Goal: Find specific page/section: Find specific page/section

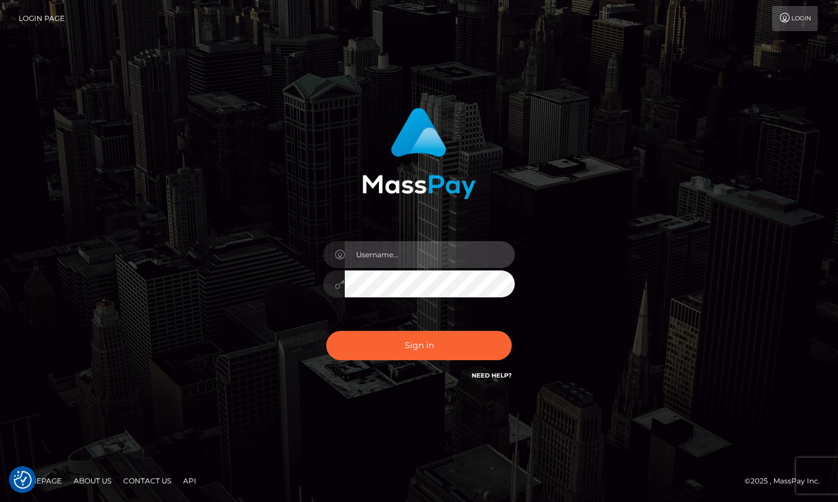
type input "hello.feetfinder"
drag, startPoint x: 419, startPoint y: 259, endPoint x: 425, endPoint y: 260, distance: 6.0
click at [420, 259] on input "hello.feetfinder" at bounding box center [430, 254] width 170 height 27
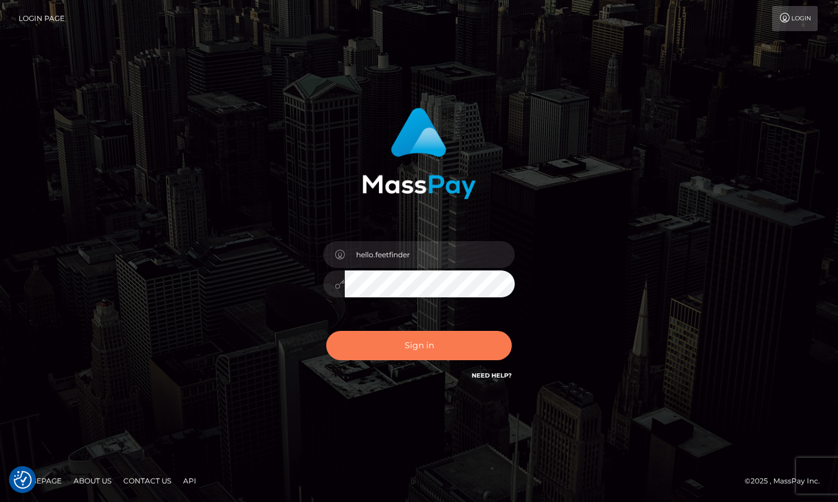
click at [441, 350] on button "Sign in" at bounding box center [419, 345] width 186 height 29
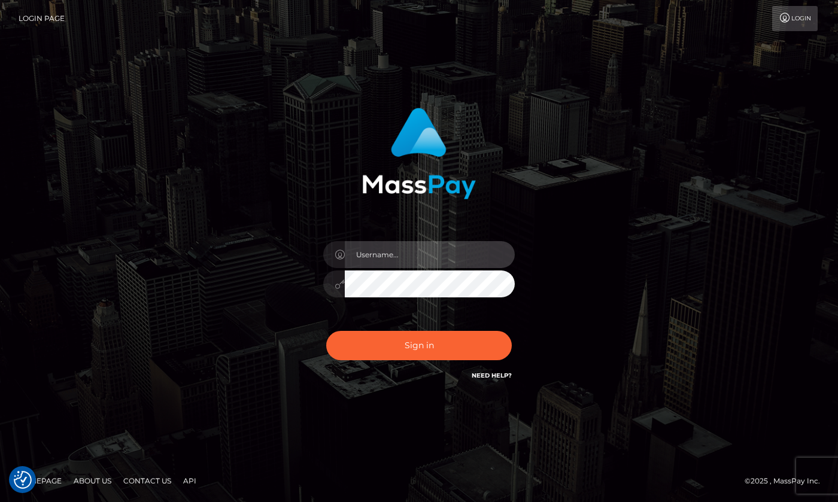
type input "hello.feetfinder"
click at [435, 259] on input "hello.feetfinder" at bounding box center [430, 254] width 170 height 27
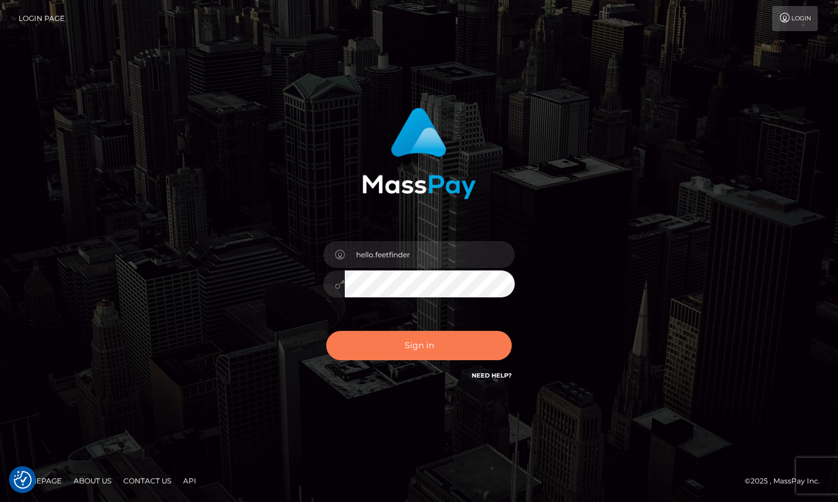
click at [415, 351] on button "Sign in" at bounding box center [419, 345] width 186 height 29
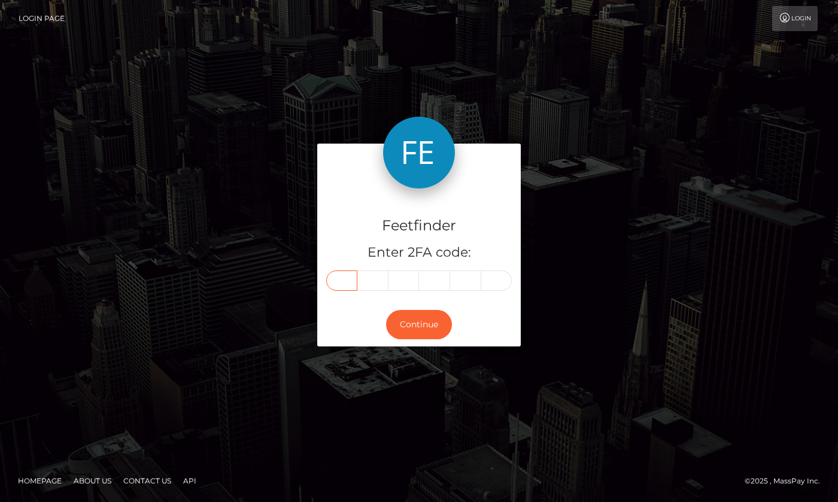
drag, startPoint x: 341, startPoint y: 283, endPoint x: 347, endPoint y: 277, distance: 8.1
click at [341, 280] on input "text" at bounding box center [341, 281] width 31 height 20
type input "2"
type input "0"
type input "7"
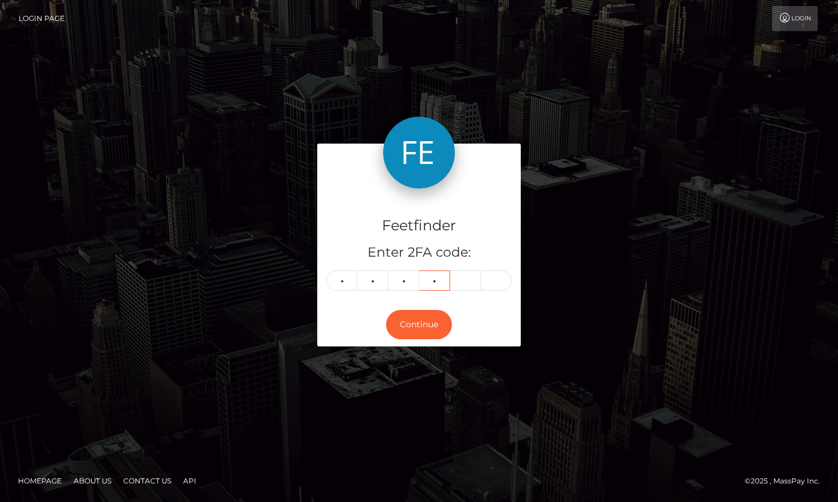
type input "3"
type input "7"
type input "0"
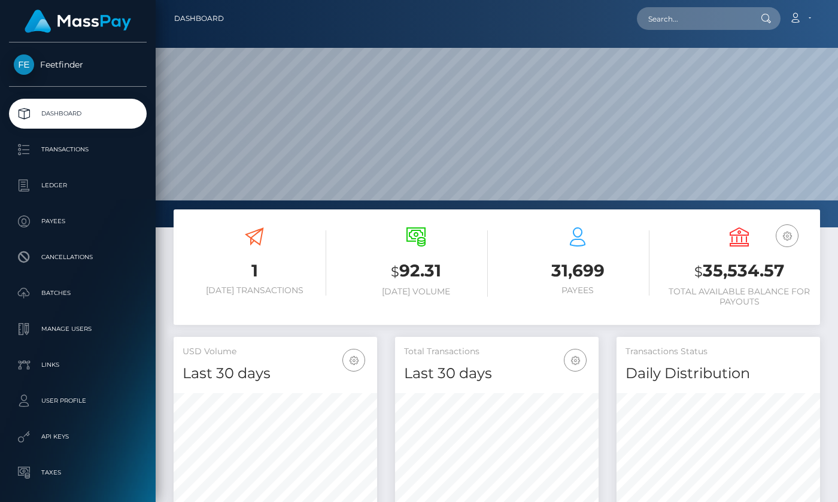
scroll to position [213, 204]
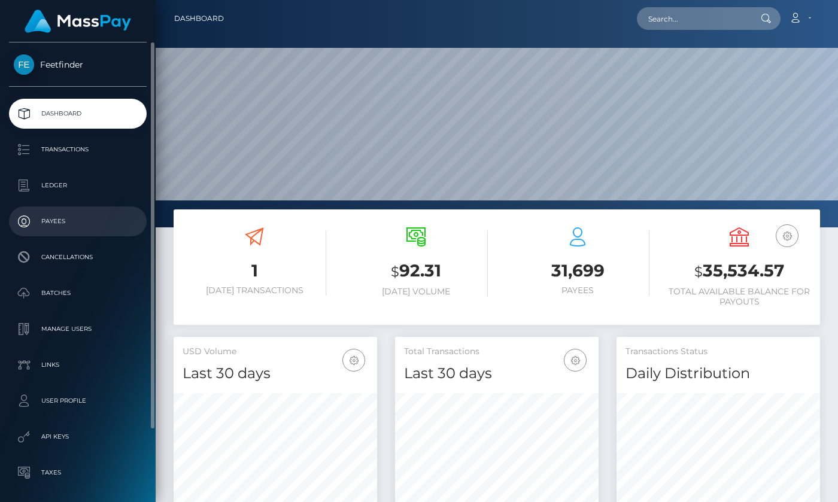
click at [59, 220] on p "Payees" at bounding box center [78, 222] width 128 height 18
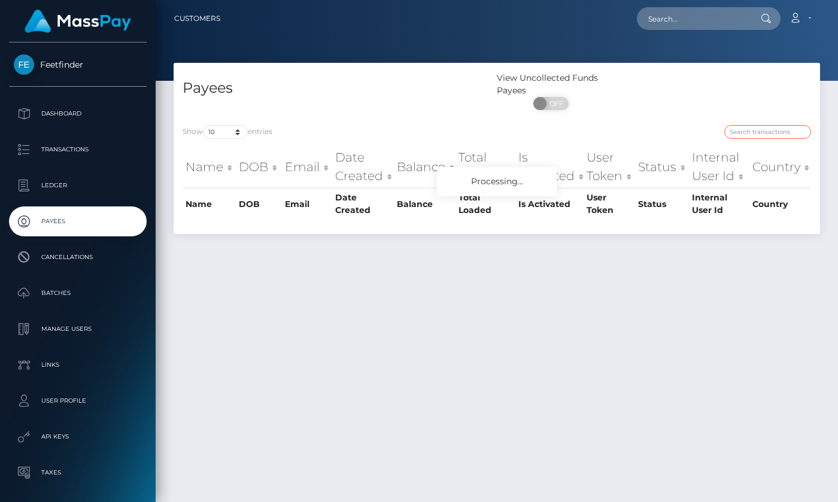
click at [755, 137] on input "search" at bounding box center [768, 132] width 87 height 14
paste input "09d51f5d-8709-11f0-8023-0266f44cc279"
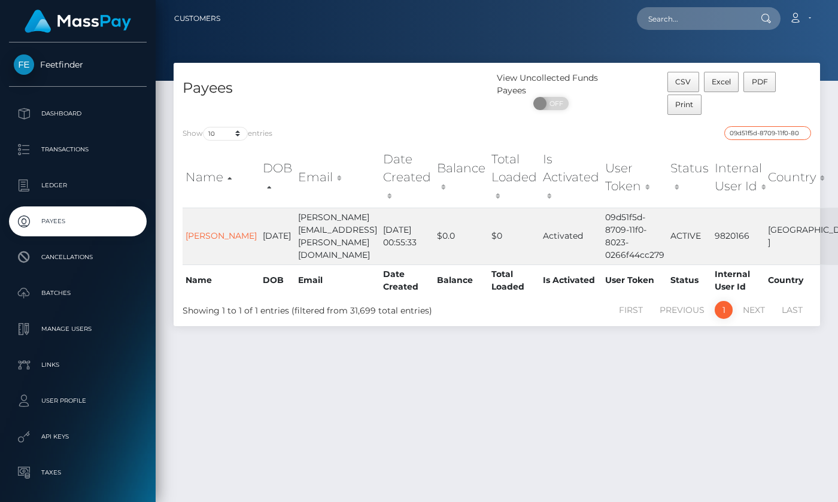
click at [771, 132] on input "09d51f5d-8709-11f0-8023-0266f44cc279" at bounding box center [768, 133] width 87 height 14
click at [772, 132] on input "09d51f5d-8709-11f0-8023-0266f44cc279" at bounding box center [768, 133] width 87 height 14
click at [772, 133] on input "09d51f5d-8709-11f0-8023-0266f44cc279" at bounding box center [768, 133] width 87 height 14
paste input "afceeaee-7efb"
click at [771, 133] on input "afceeaee-7efb-11f0-8023-0266f44cc279" at bounding box center [768, 133] width 87 height 14
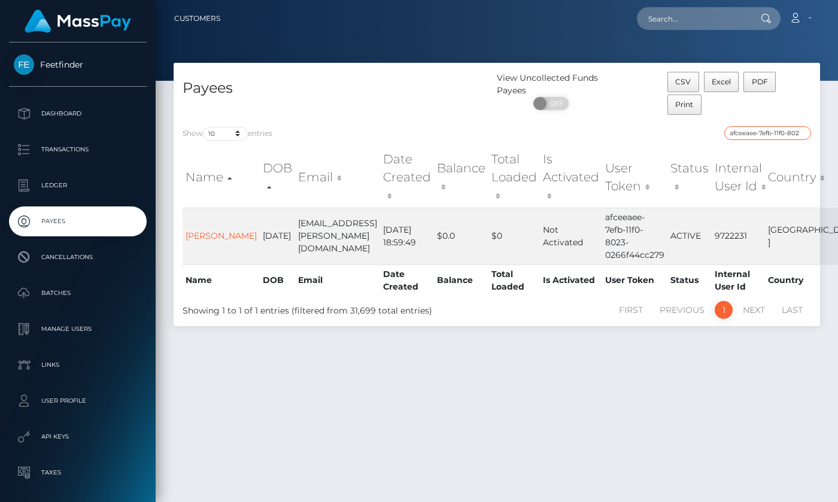
click at [771, 133] on input "afceeaee-7efb-11f0-8023-0266f44cc279" at bounding box center [768, 133] width 87 height 14
paste input "87e67360-9826-11f0-bd85-0694aced620b"
click at [776, 138] on input "87e67360-9826-11f0-bd85-0694aced620b" at bounding box center [768, 133] width 87 height 14
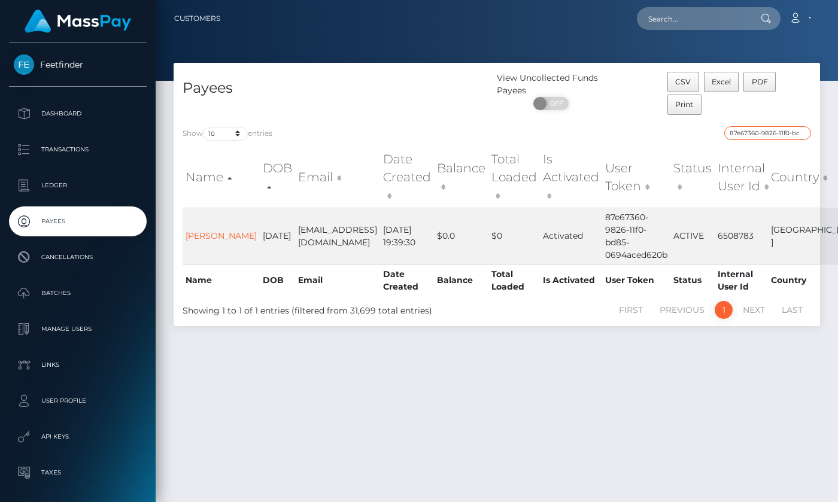
click at [776, 138] on input "87e67360-9826-11f0-bd85-0694aced620b" at bounding box center [768, 133] width 87 height 14
paste input "0d81411a-97d4"
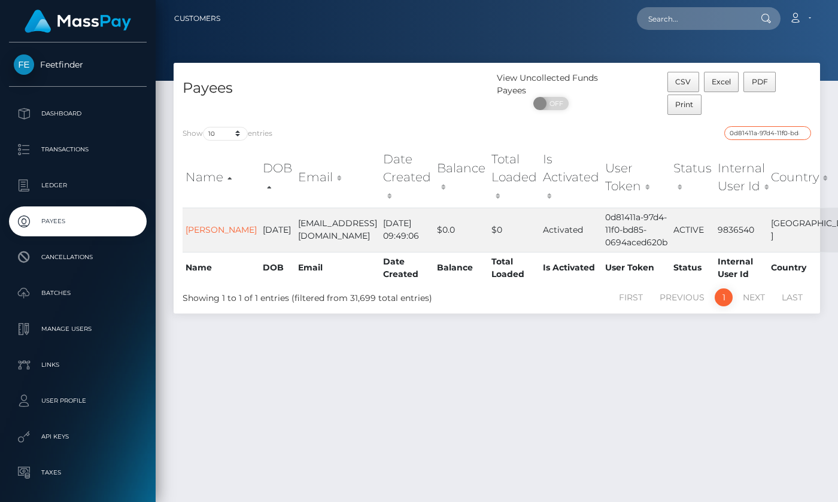
click at [771, 129] on input "0d81411a-97d4-11f0-bd85-0694aced620b" at bounding box center [768, 133] width 87 height 14
paste input "b7fd7ac-769a-11f0-9703-0266f44cc279"
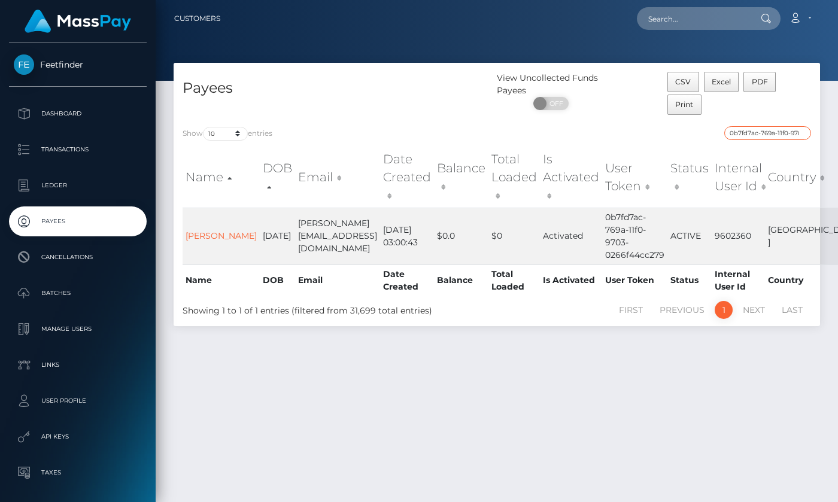
click at [771, 138] on input "0b7fd7ac-769a-11f0-9703-0266f44cc279" at bounding box center [768, 133] width 87 height 14
paste input "af5109d4-8683-11f0-802"
click at [756, 132] on input "af5109d4-8683-11f0-8023-0266f44cc279" at bounding box center [768, 133] width 87 height 14
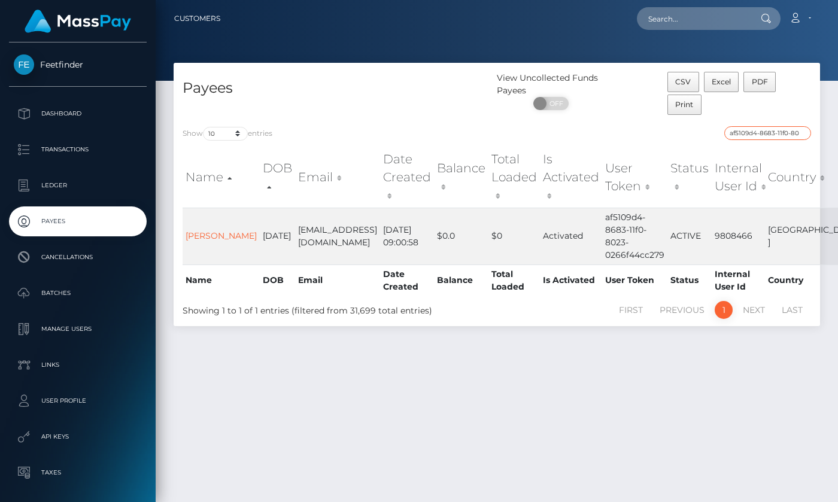
click at [756, 132] on input "af5109d4-8683-11f0-8023-0266f44cc279" at bounding box center [768, 133] width 87 height 14
paste input "b50987ce-8839"
click at [762, 135] on input "b50987ce-8839-11f0-8023-0266f44cc279" at bounding box center [768, 133] width 87 height 14
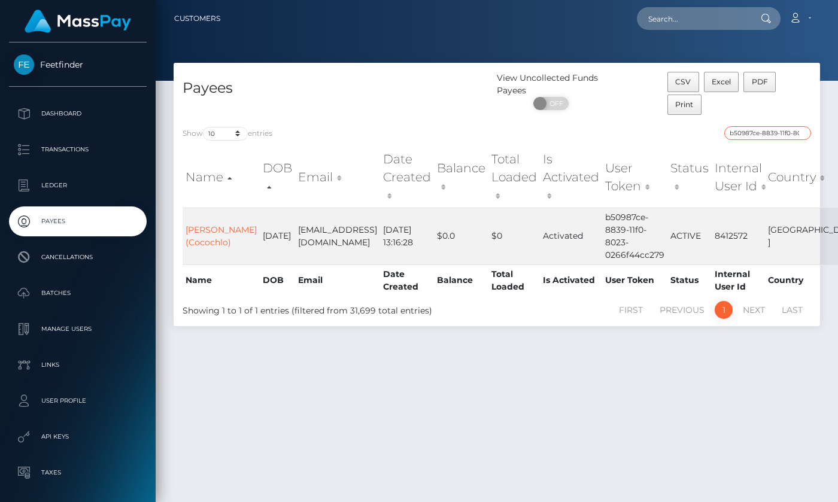
click at [762, 135] on input "b50987ce-8839-11f0-8023-0266f44cc279" at bounding box center [768, 133] width 87 height 14
paste input "5df02b1e-8d8f-11f0-bd85-0694aced620b"
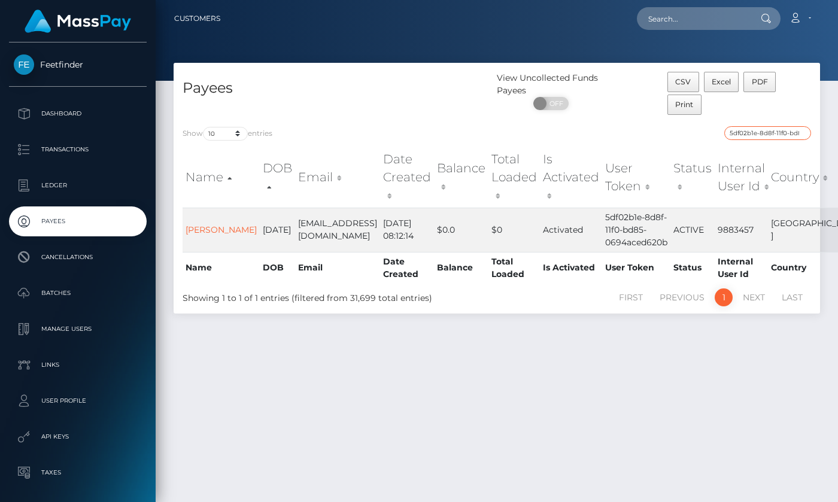
click at [773, 135] on input "5df02b1e-8d8f-11f0-bd85-0694aced620b" at bounding box center [768, 133] width 87 height 14
paste input "0d9b9d87-98b5"
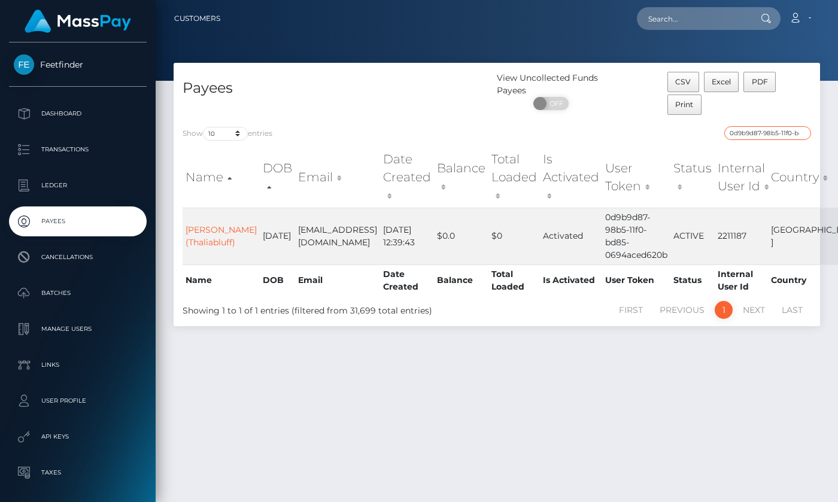
click at [770, 132] on input "0d9b9d87-98b5-11f0-bd85-0694aced620b" at bounding box center [768, 133] width 87 height 14
paste input "d4449da8-97bb"
click at [766, 138] on input "d4449da8-97bb-11f0-bd85-0694aced620b" at bounding box center [768, 133] width 87 height 14
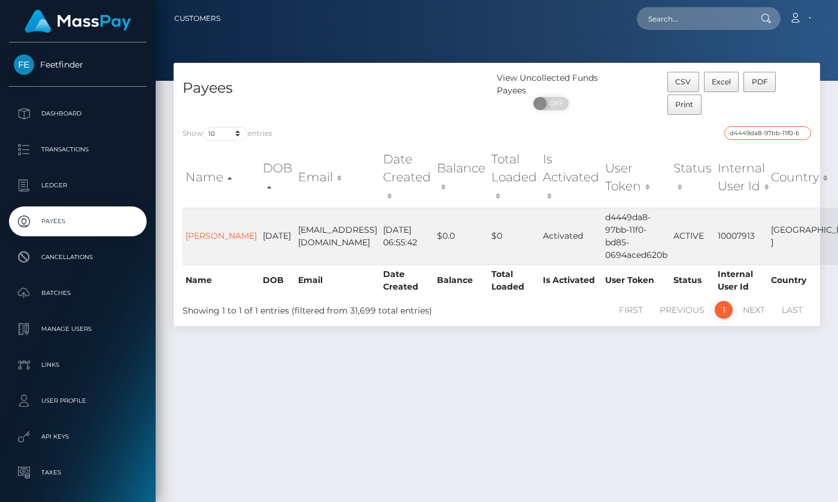
click at [766, 138] on input "d4449da8-97bb-11f0-bd85-0694aced620b" at bounding box center [768, 133] width 87 height 14
paste input "85b01aa-91d6"
click at [765, 131] on input "d85b01aa-91d6-11f0-bd85-0694aced620b" at bounding box center [768, 133] width 87 height 14
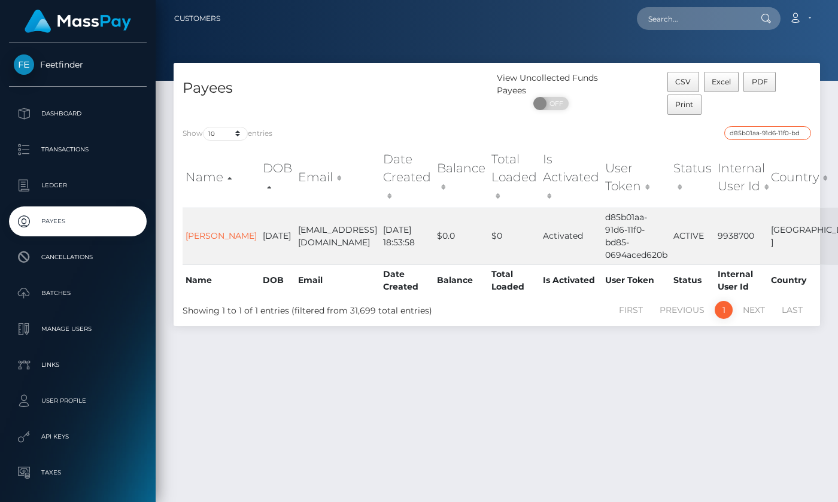
click at [765, 131] on input "d85b01aa-91d6-11f0-bd85-0694aced620b" at bounding box center [768, 133] width 87 height 14
paste input "eb5c35b2-8a8b-11f0-8023-0266f44cc279"
click at [768, 132] on input "eb5c35b2-8a8b-11f0-8023-0266f44cc279" at bounding box center [768, 133] width 87 height 14
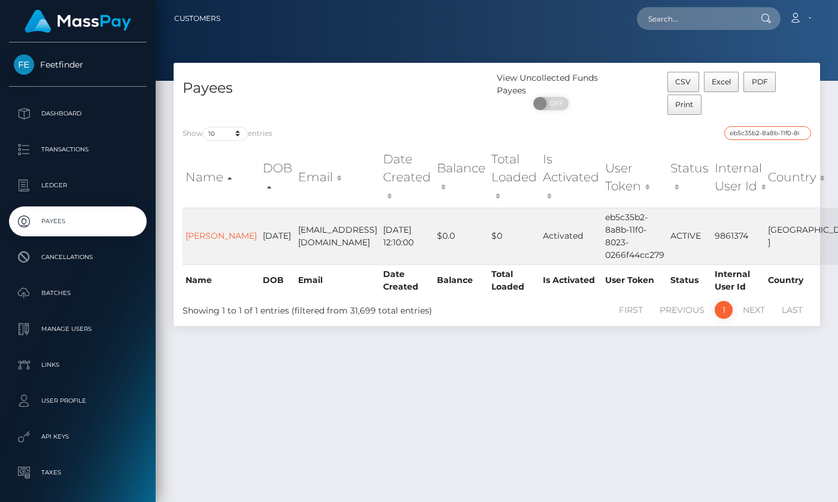
paste input "498060f0-57cd-11f0-b1fb-02a8c2768cb"
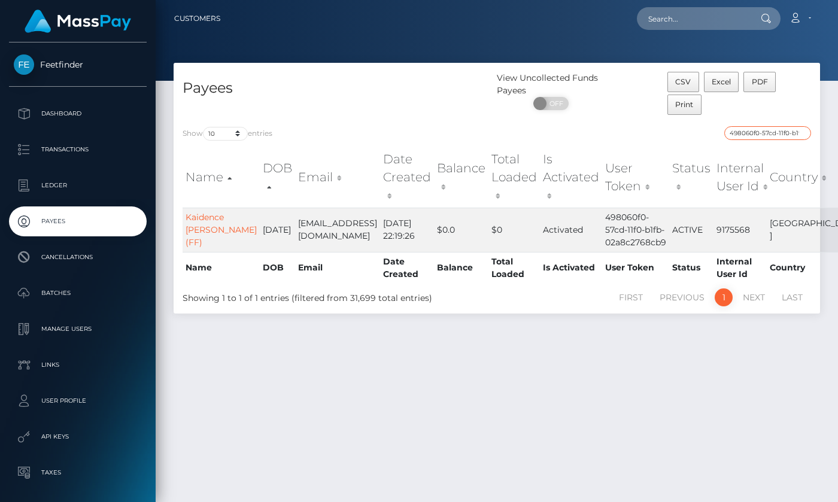
click at [753, 129] on input "498060f0-57cd-11f0-b1fb-02a8c2768cb9" at bounding box center [768, 133] width 87 height 14
paste input "a2843585-984c-11f0-bd85-0694aced620b"
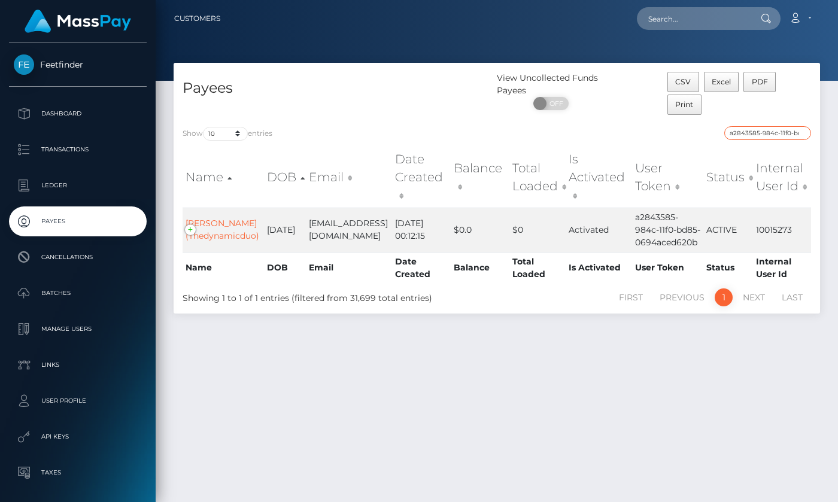
click at [767, 135] on input "a2843585-984c-11f0-bd85-0694aced620b" at bounding box center [768, 133] width 87 height 14
paste input "c1f3a6b1-7d96-11f0-8023-0266f44cc279"
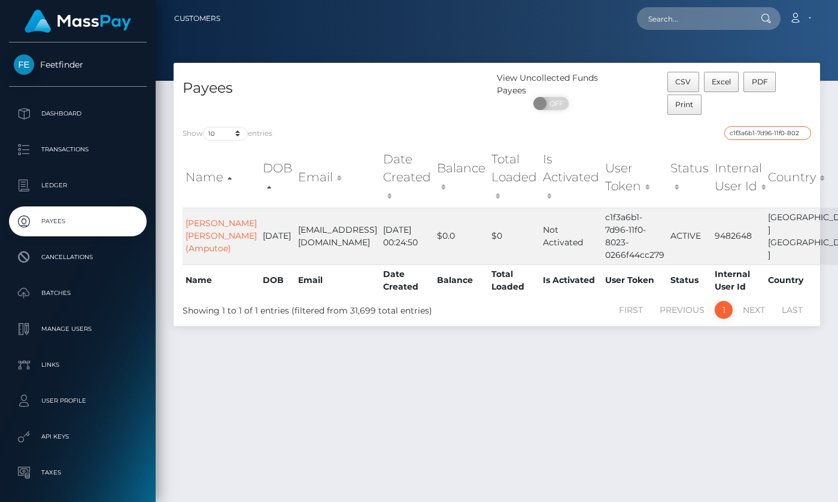
click at [781, 135] on input "c1f3a6b1-7d96-11f0-8023-0266f44cc279" at bounding box center [768, 133] width 87 height 14
paste input "b6e9baac-9068-11f0-bd85-0694aced620b"
click at [759, 131] on input "b6e9baac-9068-11f0-bd85-0694aced620b" at bounding box center [768, 133] width 87 height 14
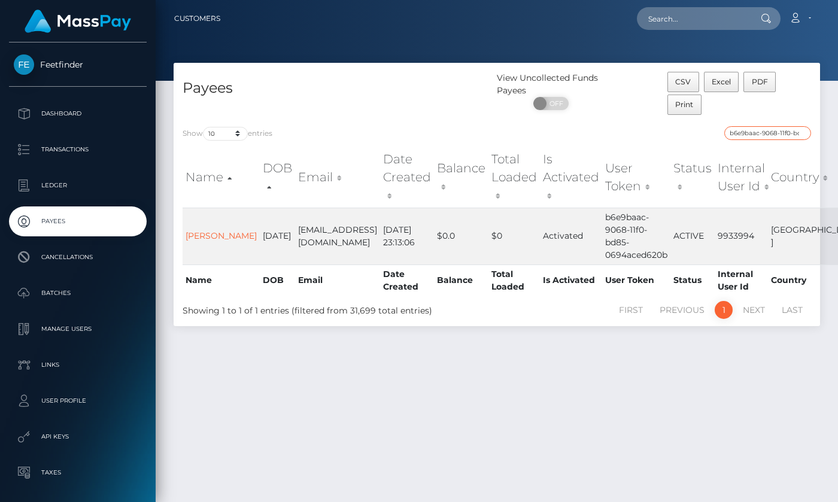
click at [759, 131] on input "b6e9baac-9068-11f0-bd85-0694aced620b" at bounding box center [768, 133] width 87 height 14
paste input "9625fa10-8b4e"
click at [792, 134] on input "9625fa10-8b4e-11f0-bd85-0694aced620b" at bounding box center [768, 133] width 87 height 14
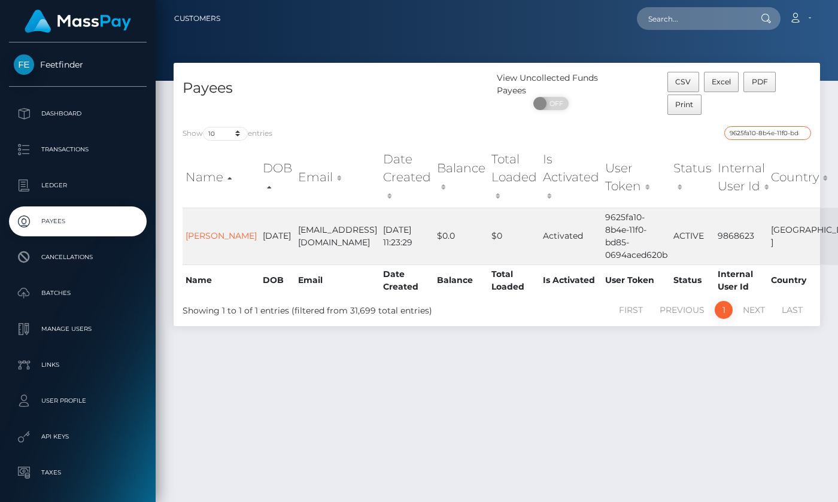
click at [792, 134] on input "9625fa10-8b4e-11f0-bd85-0694aced620b" at bounding box center [768, 133] width 87 height 14
paste input "a55ffd6-88ea-11f0-8023-0266f44cc279"
click at [763, 134] on input "9a55ffd6-88ea-11f0-8023-0266f44cc279" at bounding box center [768, 133] width 87 height 14
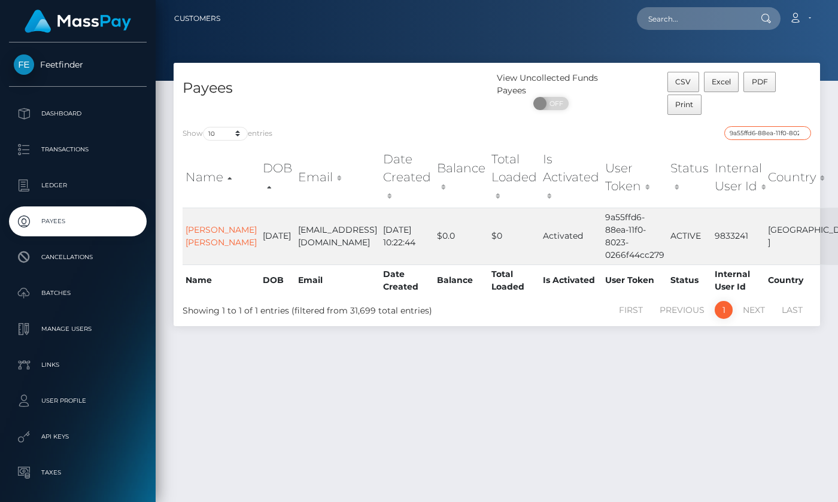
paste input "4055c81e-98e3-11f0-bd85-0694aced620b"
click at [754, 131] on input "4055c81e-98e3-11f0-bd85-0694aced620b" at bounding box center [768, 133] width 87 height 14
paste input "db02916e-8e4d"
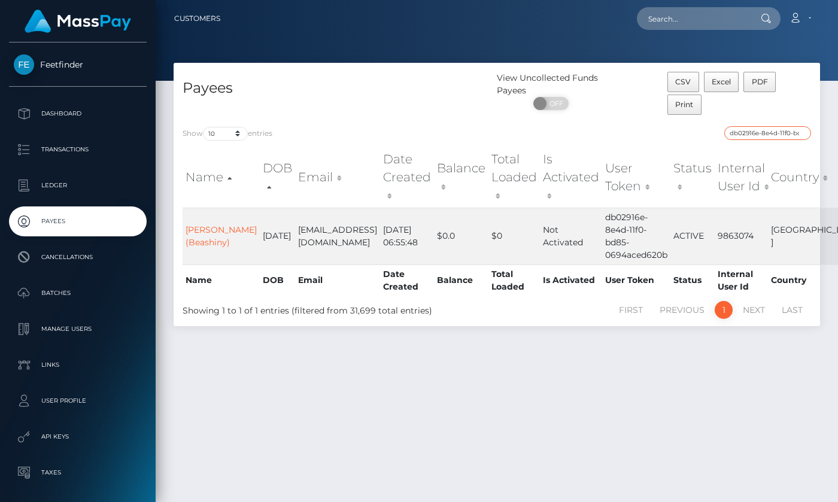
click at [757, 128] on input "db02916e-8e4d-11f0-bd85-0694aced620b" at bounding box center [768, 133] width 87 height 14
paste input "0e748d11-9571"
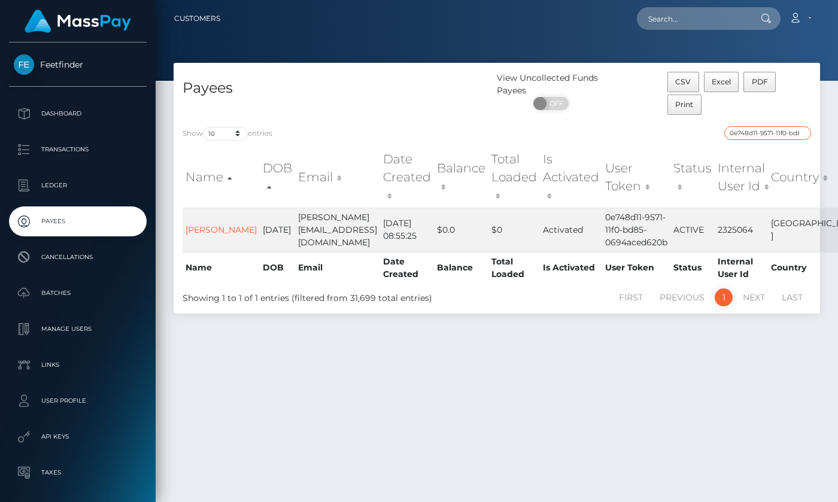
click at [759, 131] on input "0e748d11-9571-11f0-bd85-0694aced620b" at bounding box center [768, 133] width 87 height 14
paste input "6e154ae1-8e57"
click at [777, 133] on input "6e154ae1-8e57-11f0-bd85-0694aced620b" at bounding box center [768, 133] width 87 height 14
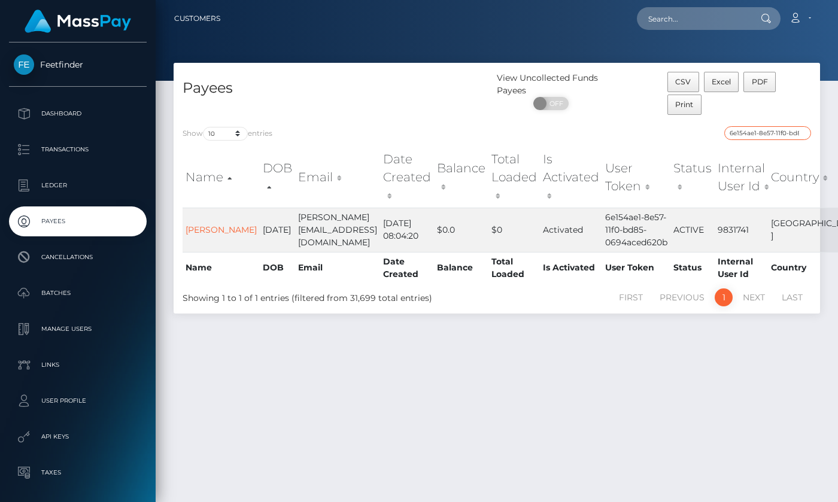
click at [777, 133] on input "6e154ae1-8e57-11f0-bd85-0694aced620b" at bounding box center [768, 133] width 87 height 14
paste input "5049af7e-6d2a-11f0-87f1-0266f44cc279"
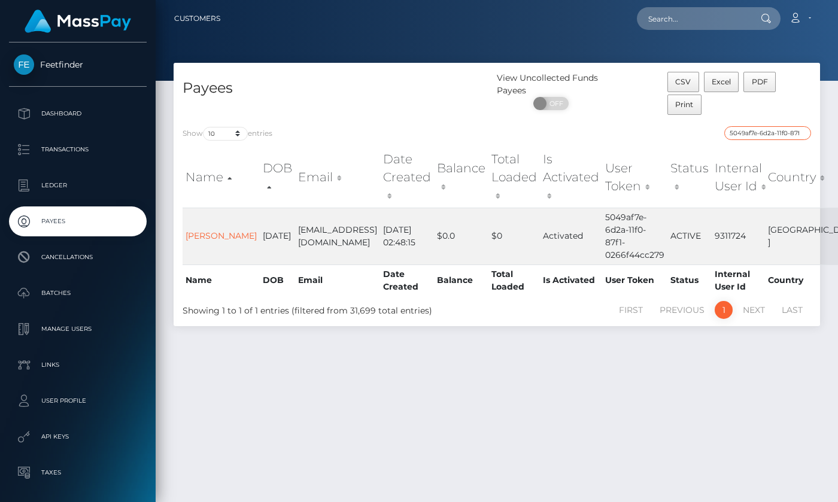
click at [757, 134] on input "5049af7e-6d2a-11f0-87f1-0266f44cc279" at bounding box center [768, 133] width 87 height 14
paste input "df0e5dd-7f38-11f0-8023"
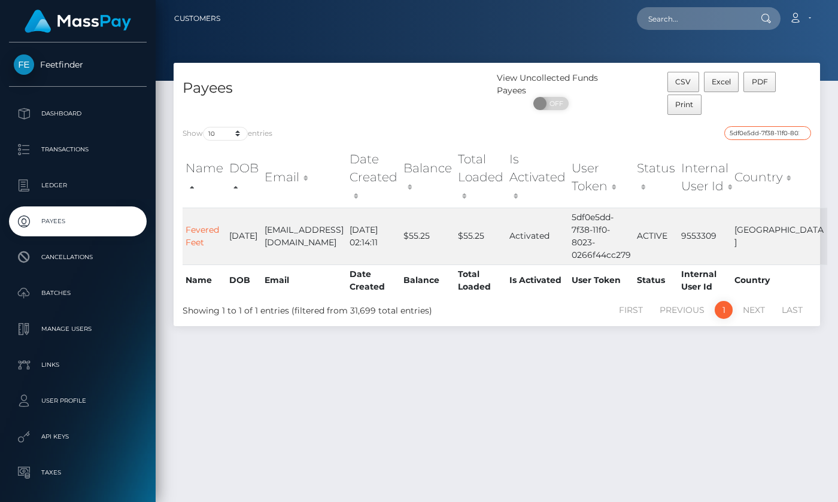
click at [765, 136] on input "5df0e5dd-7f38-11f0-8023-0266f44cc279" at bounding box center [768, 133] width 87 height 14
paste input "1db36c31-7a57"
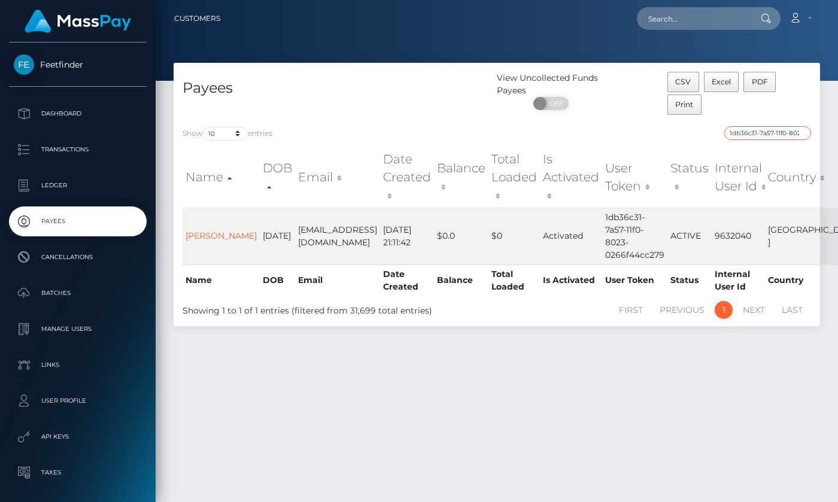
click at [735, 133] on input "1db36c31-7a57-11f0-8023-0266f44cc279" at bounding box center [768, 133] width 87 height 14
paste input "dad91390-93d4-11f0-bd85-0694aced620b"
click at [769, 131] on input "dad91390-93d4-11f0-bd85-0694aced620b" at bounding box center [768, 133] width 87 height 14
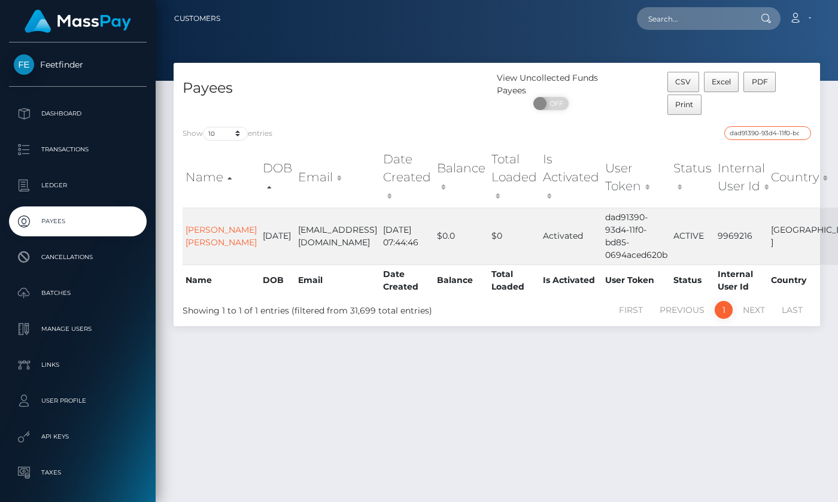
click at [769, 131] on input "dad91390-93d4-11f0-bd85-0694aced620b" at bounding box center [768, 133] width 87 height 14
paste input "63ed877b-953d"
click at [756, 133] on input "63ed877b-953d-11f0-bd85-0694aced620b" at bounding box center [768, 133] width 87 height 14
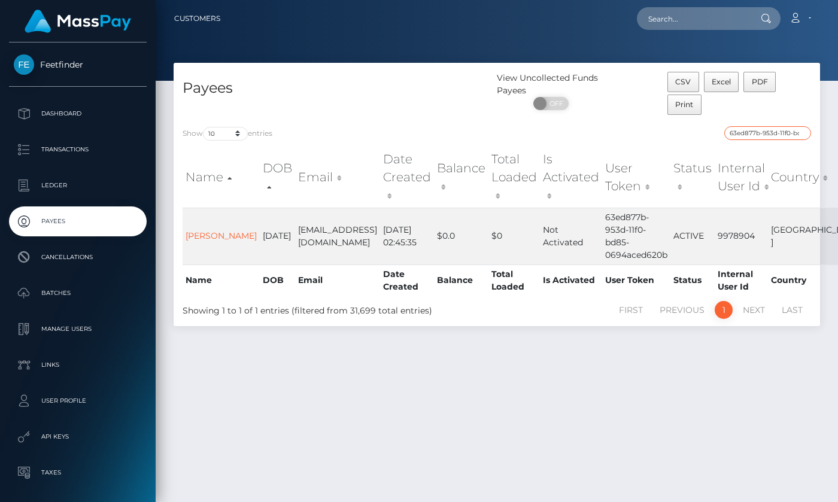
click at [756, 133] on input "63ed877b-953d-11f0-bd85-0694aced620b" at bounding box center [768, 133] width 87 height 14
paste input "ccb7e7dc-935f"
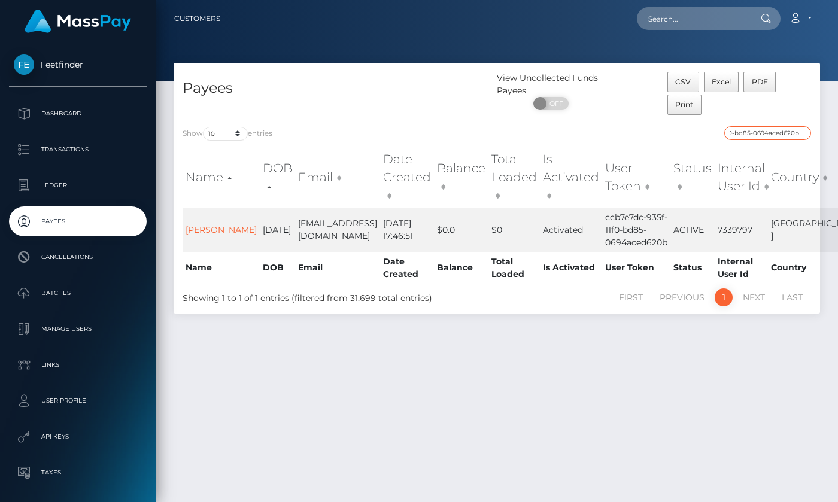
click at [748, 131] on input "ccb7e7dc-935f-11f0-bd85-0694aced620b" at bounding box center [768, 133] width 87 height 14
click at [748, 130] on input "ccb7e7dc-935f-11f0-bd85-0694aced620b" at bounding box center [768, 133] width 87 height 14
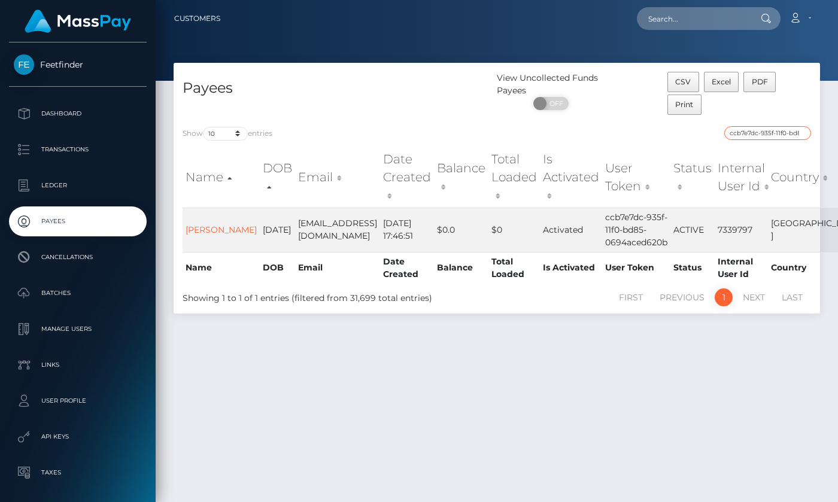
click at [765, 130] on input "ccb7e7dc-935f-11f0-bd85-0694aced620b" at bounding box center [768, 133] width 87 height 14
paste input "a2a2e8c9-6f25-11f0-87f1-0266f44cc279"
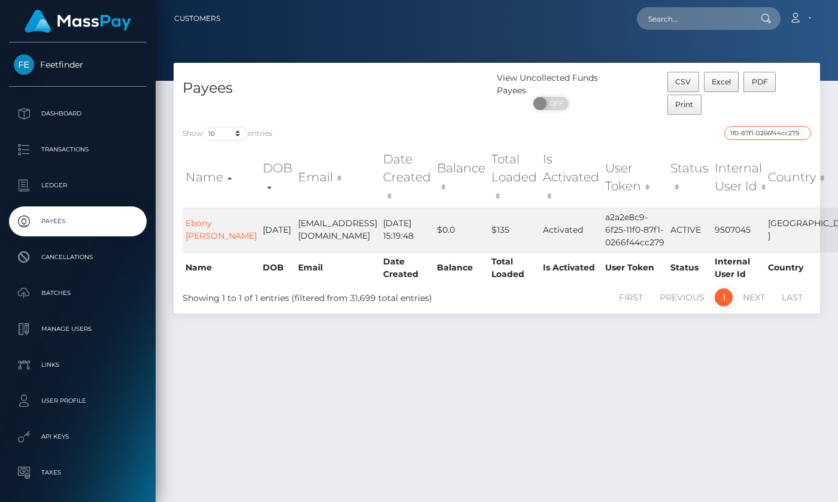
type input "a2a2e8c9-6f25-11f0-87f1-0266f44cc279"
click at [657, 336] on div "Payees View Uncollected Funds Payees ON OFF CSV Excel PDF Print Show 10 25 50 1…" at bounding box center [497, 277] width 683 height 429
